Goal: Book appointment/travel/reservation

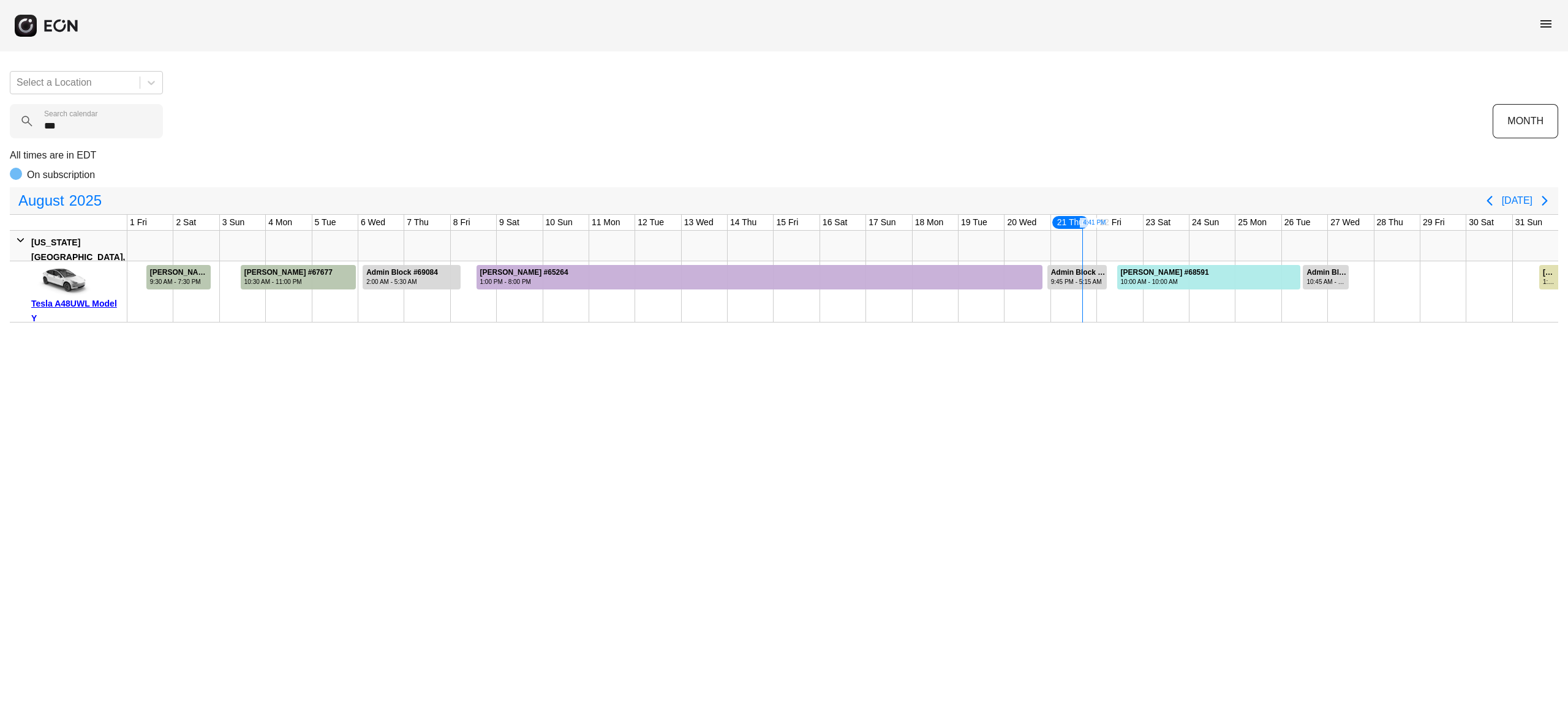
click at [110, 118] on calendar "***" at bounding box center [86, 121] width 153 height 34
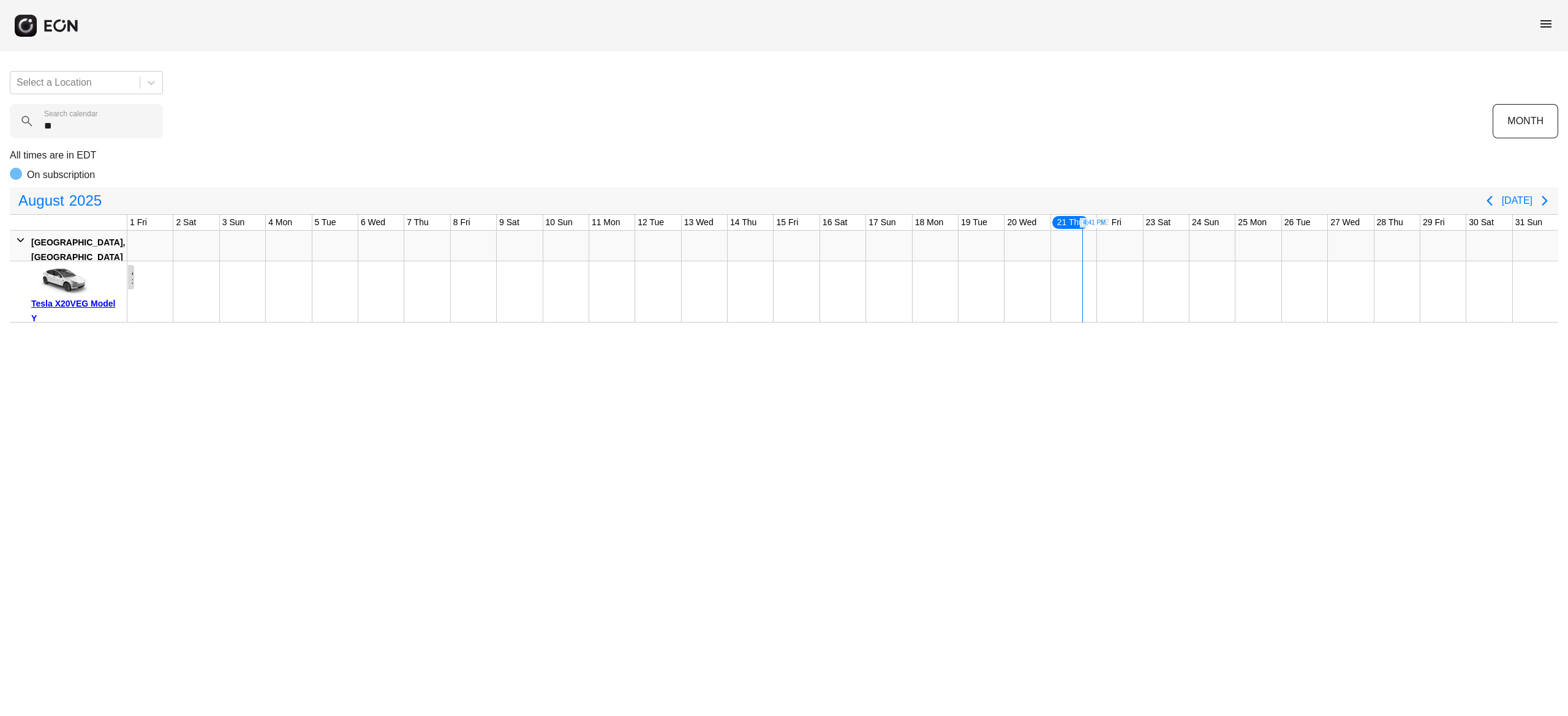
type calendar "*"
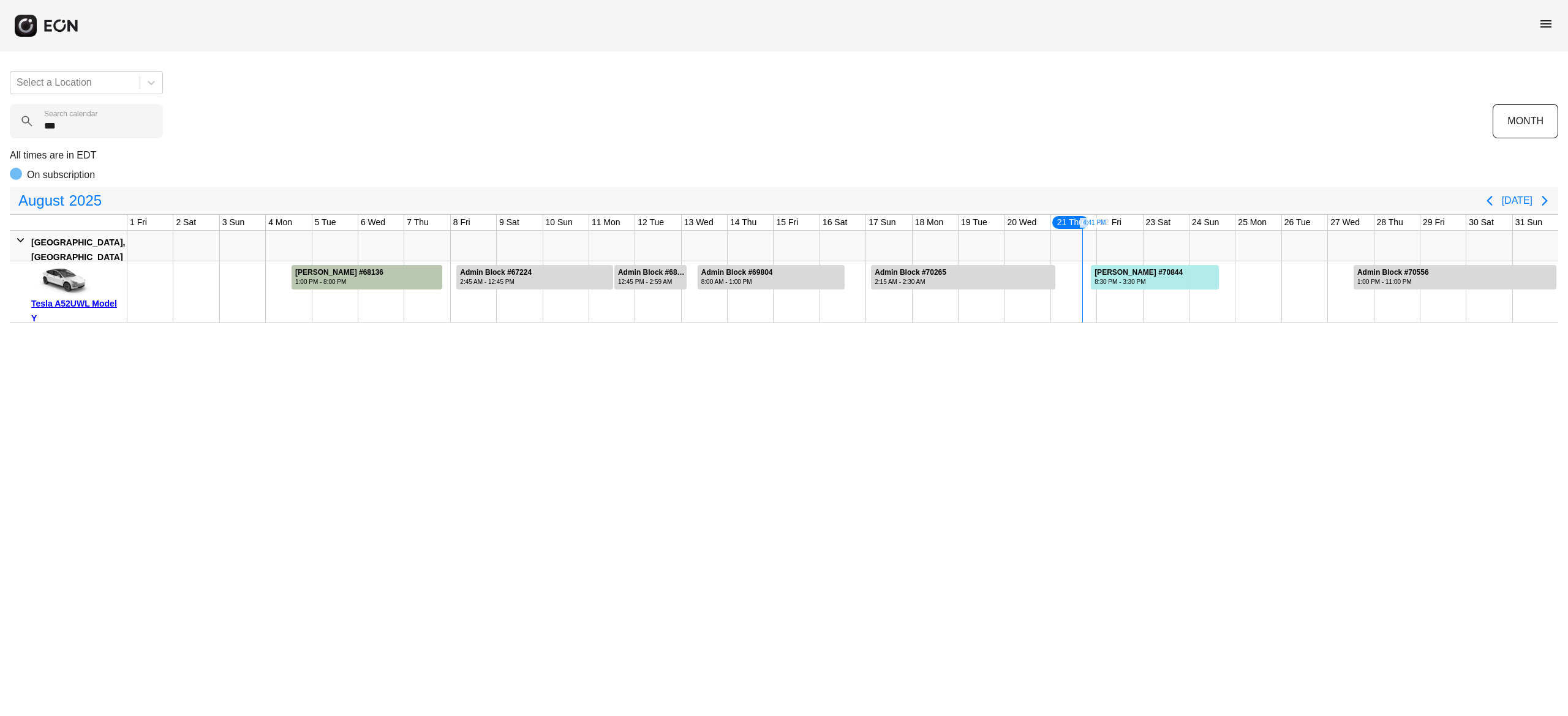
type calendar "***"
click at [1159, 279] on div "8:30 PM - 3:30 PM" at bounding box center [1138, 282] width 88 height 9
click at [1171, 282] on div at bounding box center [1154, 277] width 127 height 25
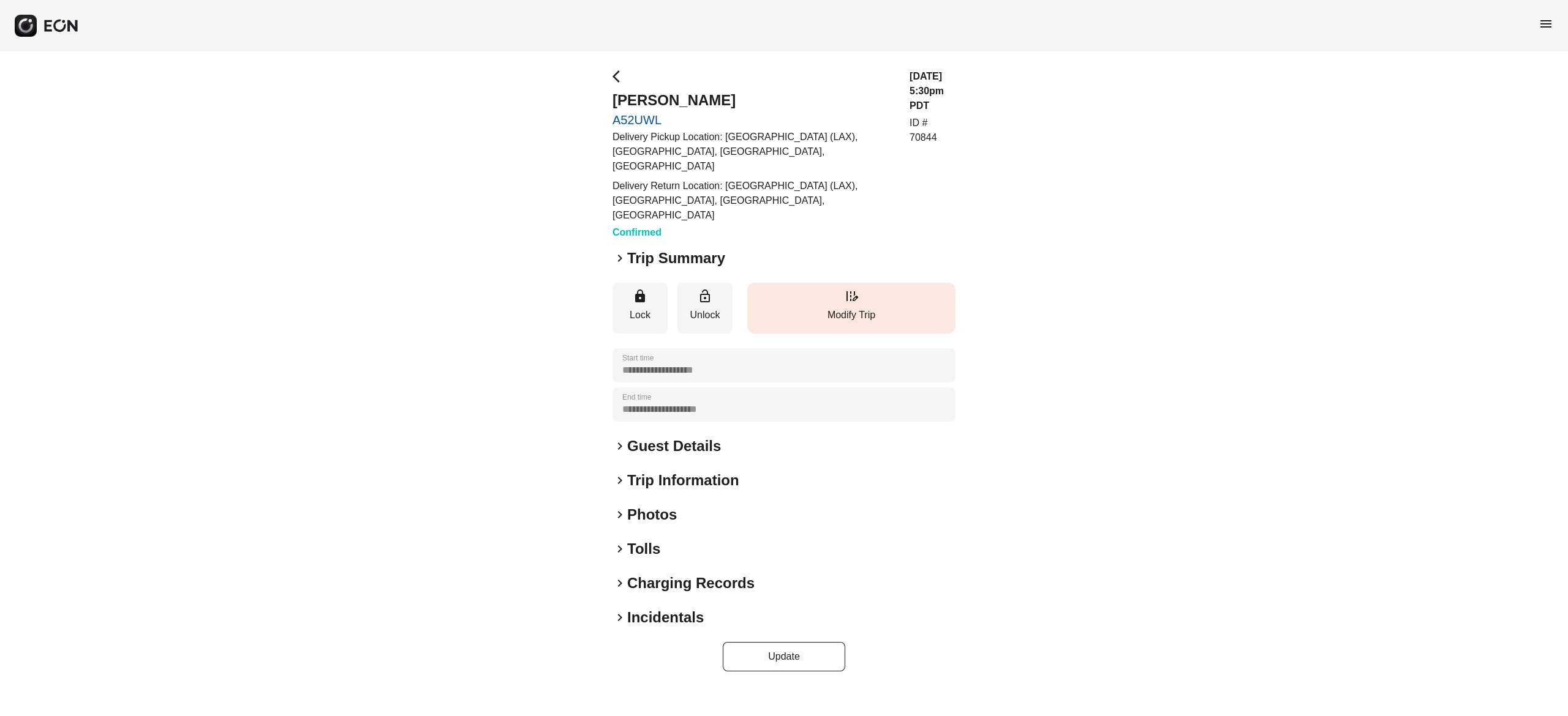
click at [871, 308] on p "Modify Trip" at bounding box center [851, 315] width 196 height 15
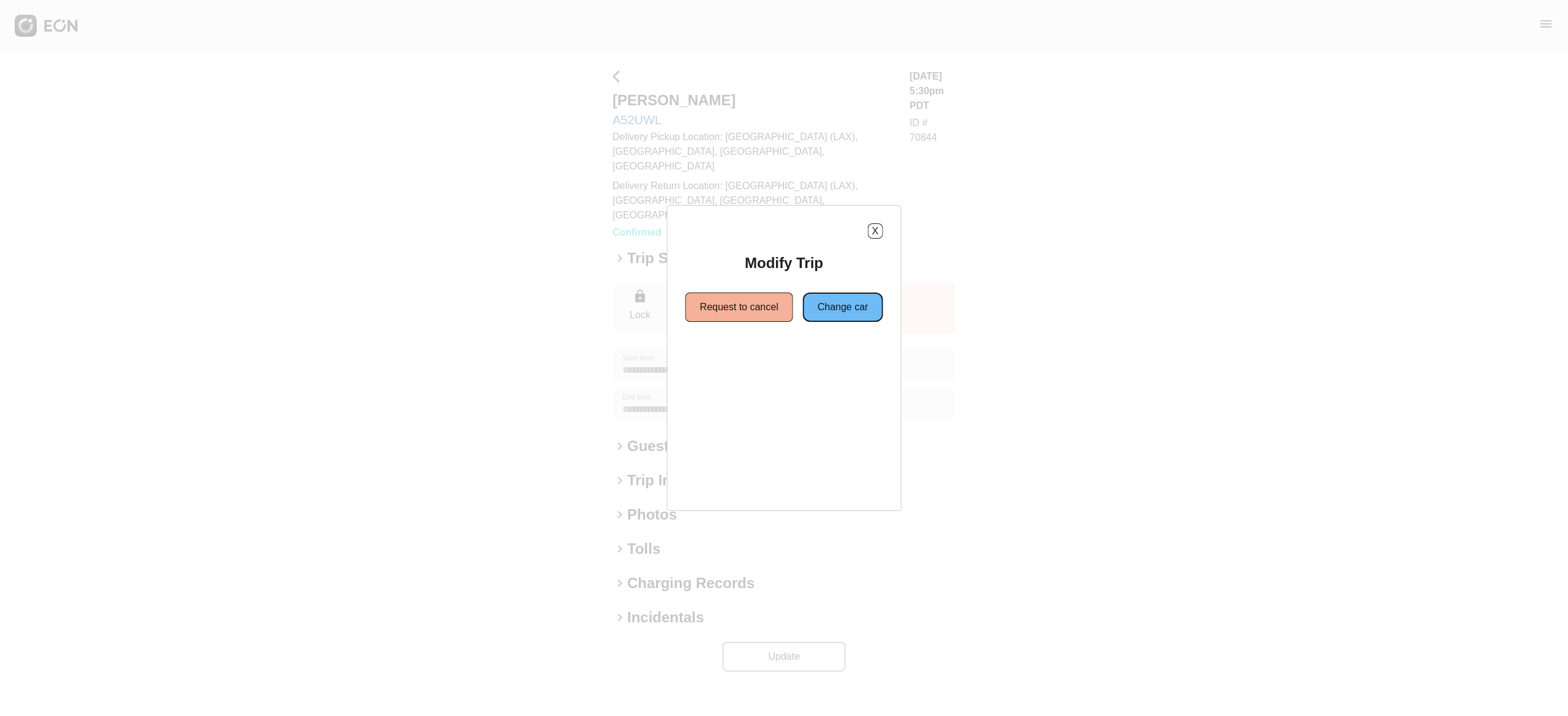
click at [864, 311] on button "Change car" at bounding box center [842, 307] width 80 height 29
click at [753, 354] on button "Same location" at bounding box center [728, 351] width 91 height 29
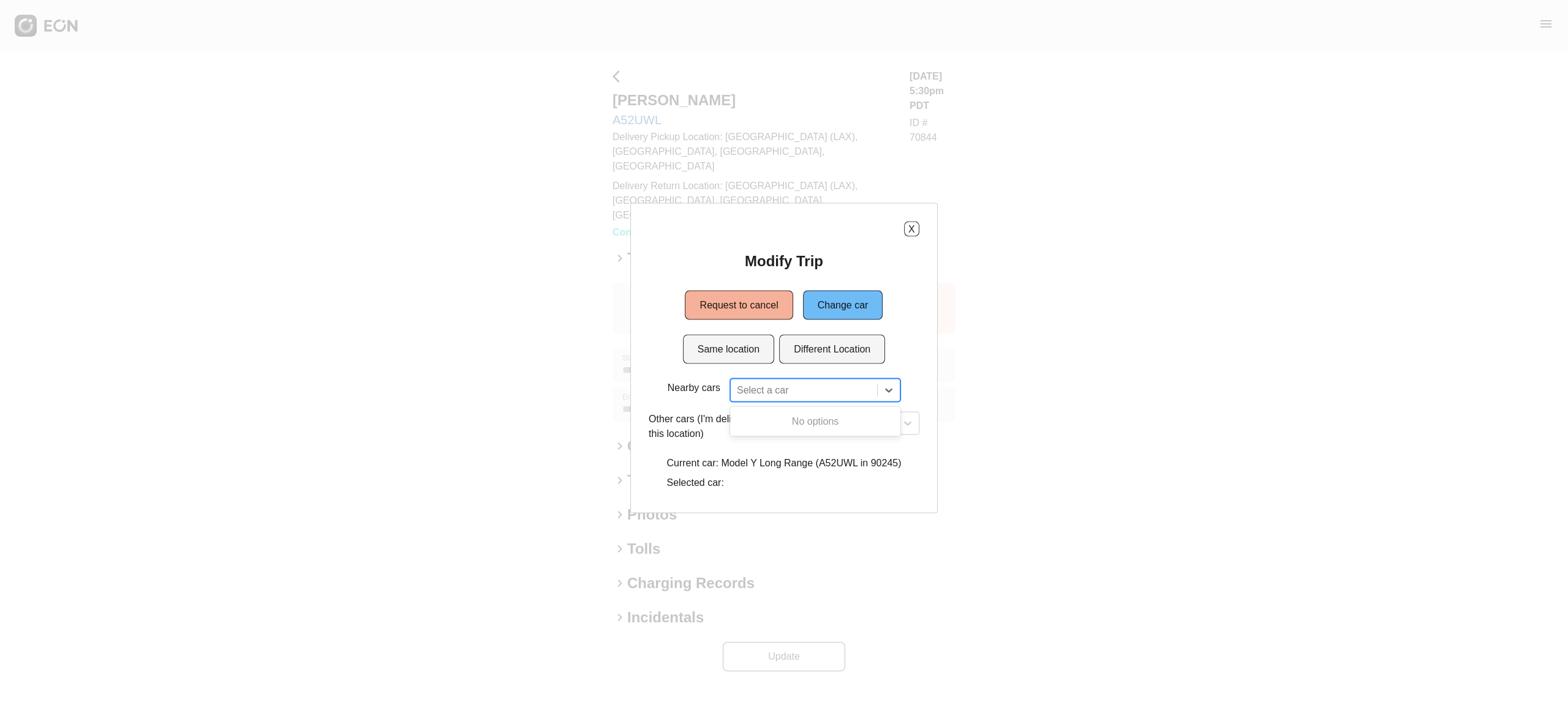
click at [819, 393] on div at bounding box center [804, 391] width 134 height 17
click at [819, 391] on div at bounding box center [804, 391] width 134 height 17
click at [857, 426] on div "Select a car" at bounding box center [851, 423] width 137 height 23
click at [872, 426] on div "option , selected. Select is focused ,type to refine list, press Down to open t…" at bounding box center [851, 423] width 137 height 23
type input "***"
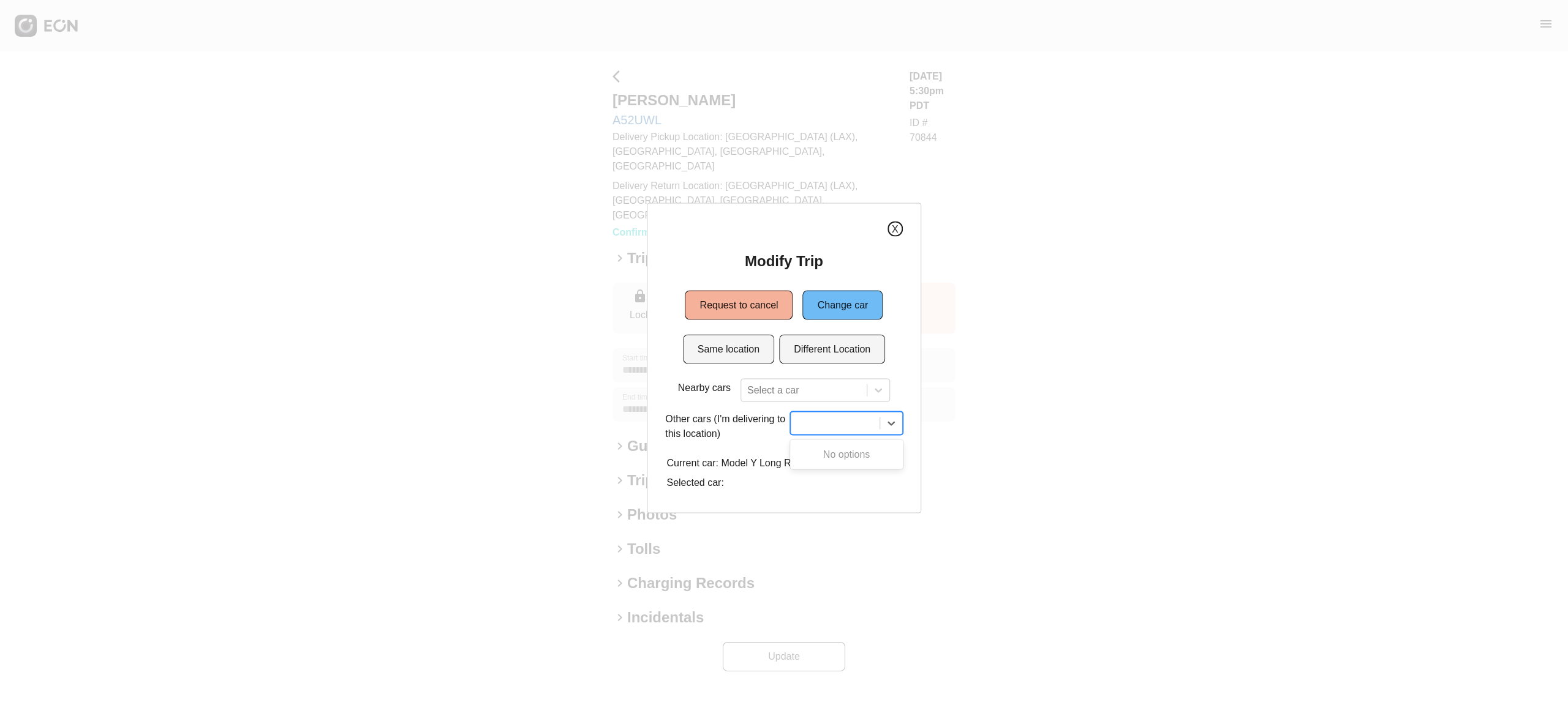
drag, startPoint x: 900, startPoint y: 228, endPoint x: 923, endPoint y: 219, distance: 24.7
click at [902, 227] on div "X" at bounding box center [784, 229] width 238 height 15
click at [908, 224] on button "X" at bounding box center [912, 229] width 15 height 15
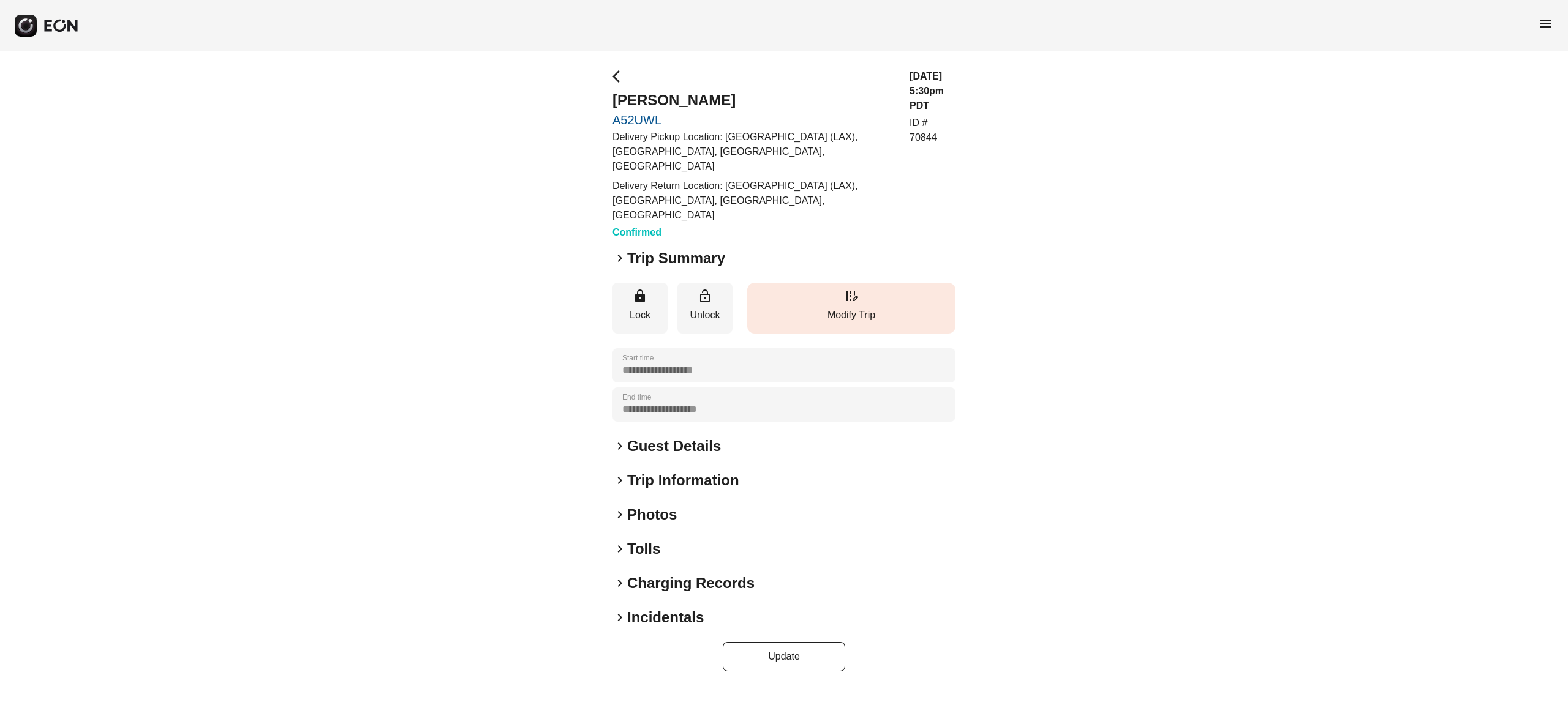
click at [865, 282] on button "edit_road Modify Trip" at bounding box center [851, 307] width 208 height 51
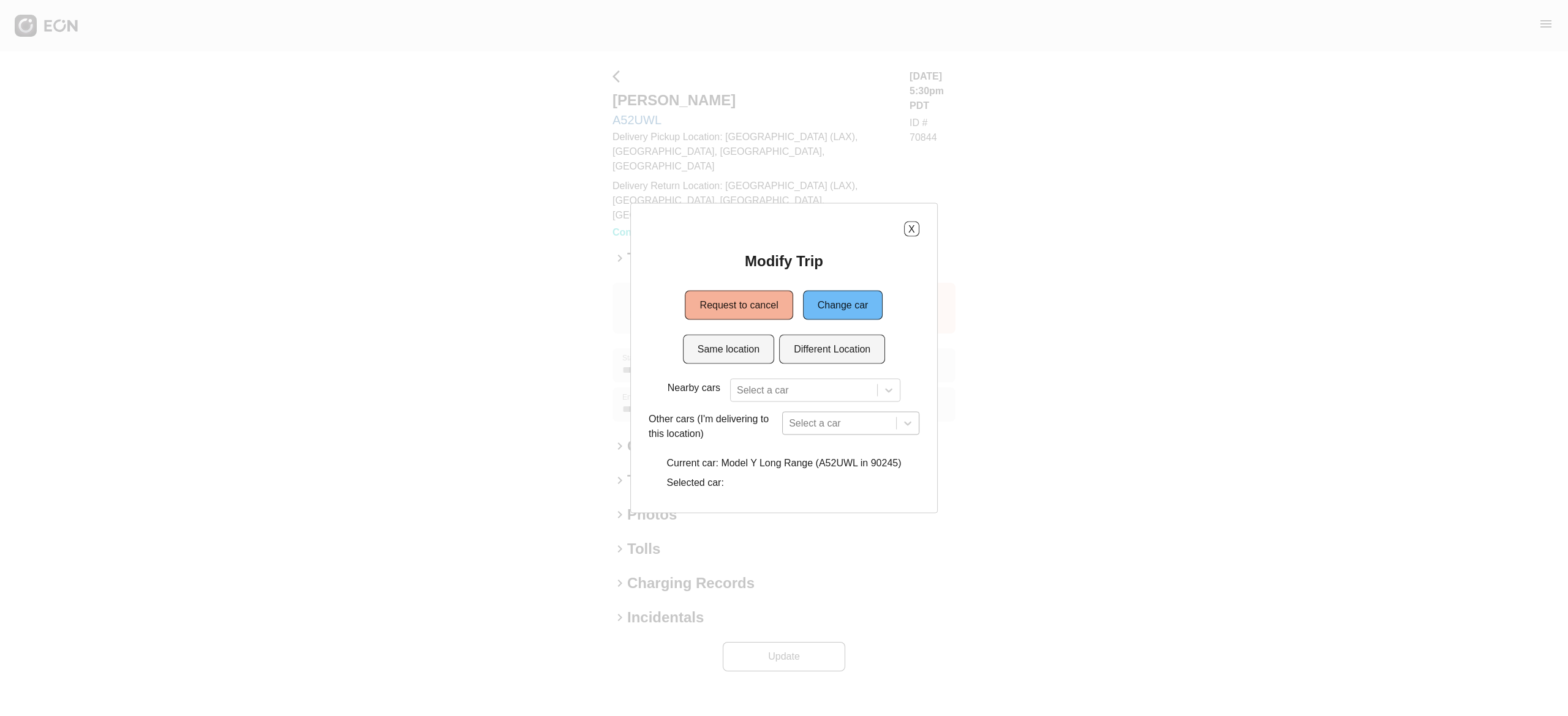
click at [856, 421] on div "Select a car" at bounding box center [851, 423] width 137 height 23
type input "*"
